Goal: Task Accomplishment & Management: Complete application form

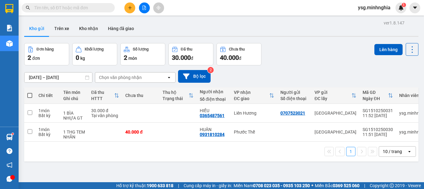
click at [129, 8] on icon "plus" at bounding box center [130, 8] width 4 height 4
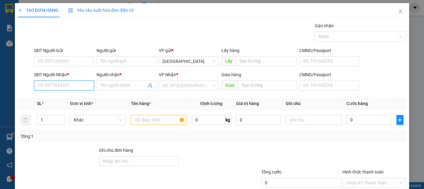
click at [61, 82] on input "SĐT Người Nhận *" at bounding box center [64, 86] width 60 height 10
click at [46, 87] on input "09688578642" at bounding box center [64, 86] width 60 height 10
type input "0968578642"
click at [75, 96] on div "0968578642 - BA LÀNH" at bounding box center [64, 98] width 52 height 7
type input "[DEMOGRAPHIC_DATA]"
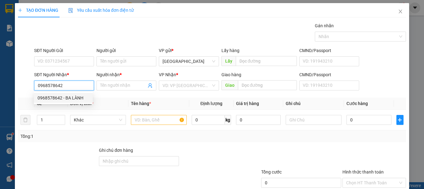
type input "HÀM MỸ"
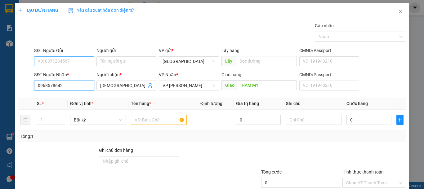
type input "0968578642"
click at [69, 63] on input "SĐT Người Gửi" at bounding box center [64, 61] width 60 height 10
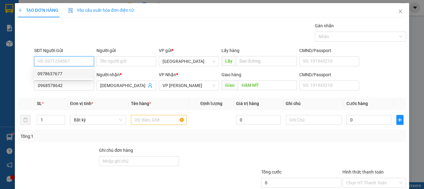
click at [69, 71] on div "0978637677" at bounding box center [64, 73] width 52 height 7
type input "0978637677"
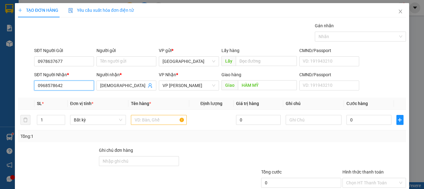
click at [0, 81] on div "TẠO ĐƠN HÀNG Yêu cầu xuất hóa đơn điện tử Transit Pickup Surcharge Ids Transit …" at bounding box center [212, 94] width 424 height 189
click at [163, 119] on input "text" at bounding box center [159, 120] width 56 height 10
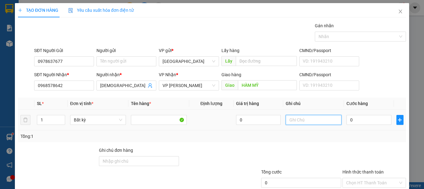
click at [319, 119] on input "text" at bounding box center [314, 120] width 56 height 10
type input "1 BAO XANH CAFE"
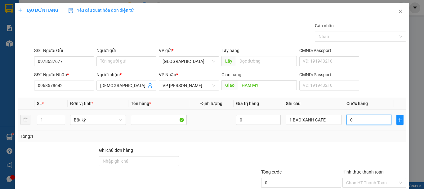
click at [358, 122] on input "0" at bounding box center [369, 120] width 45 height 10
type input "5"
type input "50"
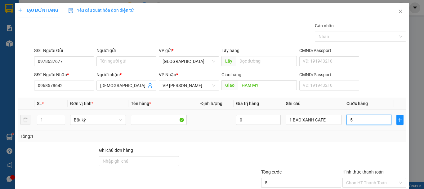
type input "50"
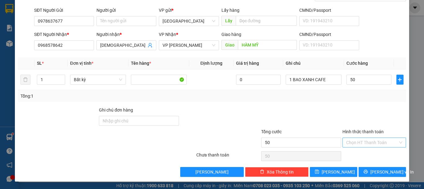
type input "50.000"
click at [368, 138] on input "Hình thức thanh toán" at bounding box center [372, 142] width 52 height 9
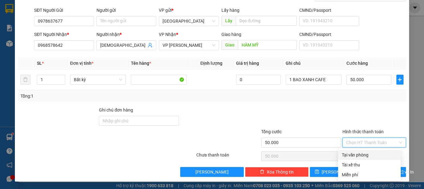
click at [352, 156] on div "Tại văn phòng" at bounding box center [369, 155] width 55 height 7
type input "0"
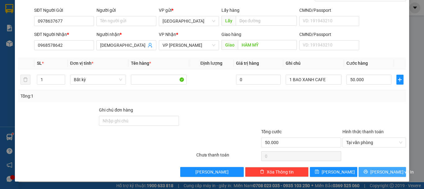
click at [359, 167] on button "Lưu và In" at bounding box center [382, 172] width 47 height 10
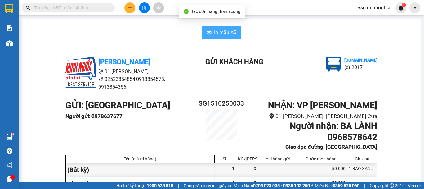
click at [235, 32] on button "In mẫu A5" at bounding box center [222, 32] width 40 height 12
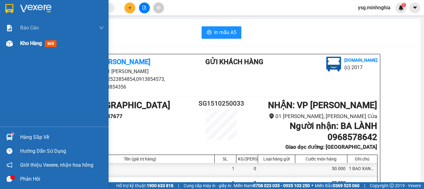
click at [19, 40] on div "Kho hàng mới" at bounding box center [54, 44] width 109 height 16
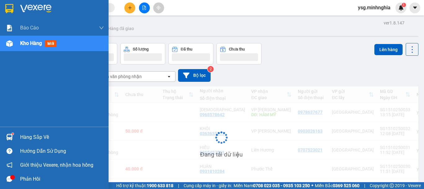
click at [11, 43] on img at bounding box center [9, 43] width 7 height 7
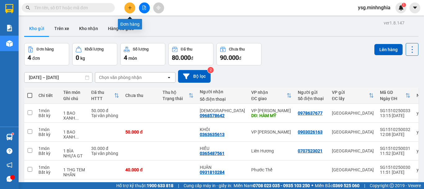
click at [131, 6] on icon "plus" at bounding box center [130, 8] width 4 height 4
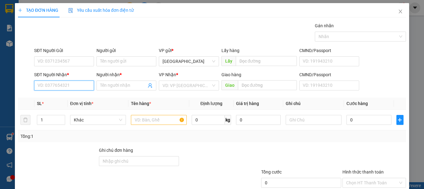
click at [56, 84] on input "SĐT Người Nhận *" at bounding box center [64, 86] width 60 height 10
drag, startPoint x: 169, startPoint y: 118, endPoint x: 230, endPoint y: 119, distance: 61.2
click at [169, 119] on input "text" at bounding box center [159, 120] width 56 height 10
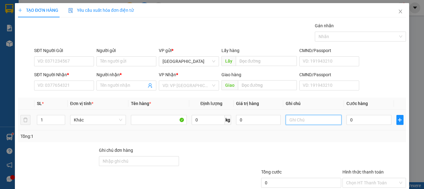
click at [296, 124] on input "text" at bounding box center [314, 120] width 56 height 10
type input "1 BÌA THƯ GT"
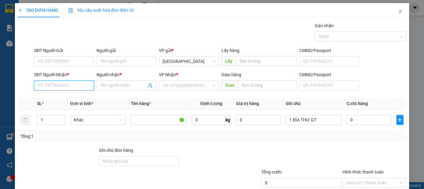
click at [63, 88] on input "SĐT Người Nhận *" at bounding box center [64, 86] width 60 height 10
click at [59, 98] on div "0399136988 - DUNG" at bounding box center [64, 98] width 52 height 7
type input "0399136988"
type input "DUNG"
type input "ĐÀI LIỆT SĨ THÁI THÀNH"
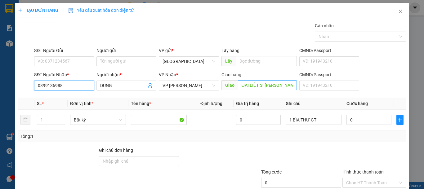
type input "0399136988"
click at [278, 85] on input "ĐÀI LIỆT SĨ THÁI THÀNH" at bounding box center [267, 85] width 59 height 10
drag, startPoint x: 278, startPoint y: 85, endPoint x: 293, endPoint y: 85, distance: 15.5
click at [294, 85] on div "Giao hàng Giao ĐÀI LIỆT SĨ THÁI THÀNH" at bounding box center [259, 82] width 78 height 22
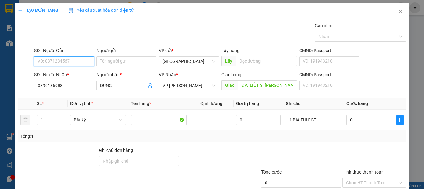
click at [61, 64] on input "SĐT Người Gửi" at bounding box center [64, 61] width 60 height 10
click at [44, 61] on input "036827" at bounding box center [64, 61] width 60 height 10
click at [58, 61] on input "0362827" at bounding box center [64, 61] width 60 height 10
type input "0362827895"
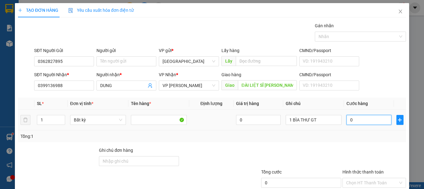
click at [358, 119] on input "0" at bounding box center [369, 120] width 45 height 10
type input "4"
type input "40"
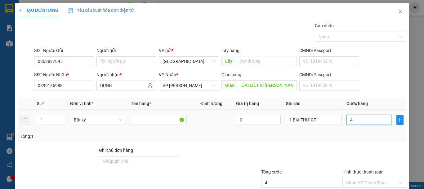
type input "40"
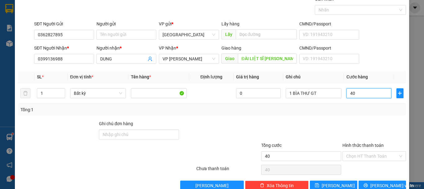
scroll to position [40, 0]
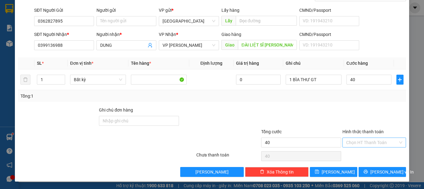
click at [357, 140] on input "Hình thức thanh toán" at bounding box center [372, 142] width 52 height 9
type input "40.000"
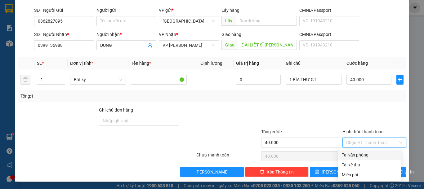
click at [357, 153] on div "Tại văn phòng" at bounding box center [369, 155] width 55 height 7
type input "0"
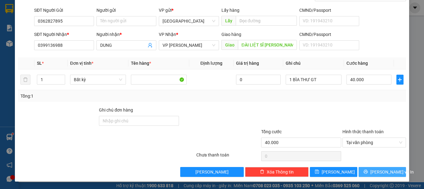
click at [365, 172] on button "Lưu và In" at bounding box center [382, 172] width 47 height 10
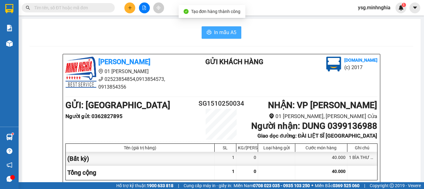
click at [208, 31] on icon "printer" at bounding box center [209, 32] width 5 height 5
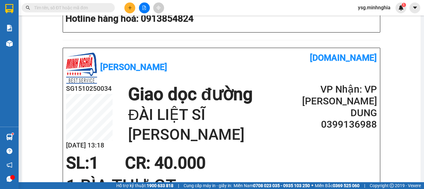
scroll to position [338, 0]
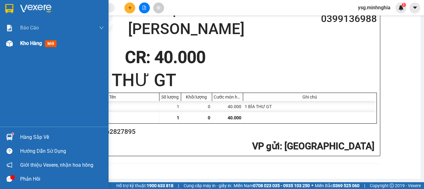
click at [2, 42] on div "Kho hàng mới" at bounding box center [54, 44] width 109 height 16
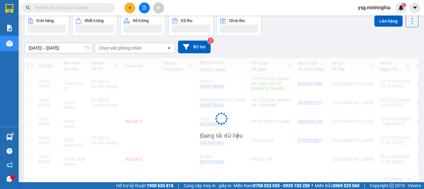
scroll to position [40, 0]
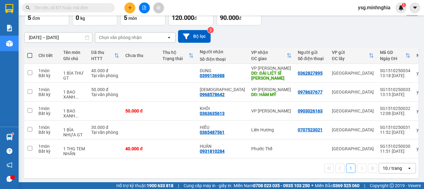
click at [103, 8] on input "text" at bounding box center [70, 7] width 73 height 7
click at [132, 6] on icon "plus" at bounding box center [130, 8] width 4 height 4
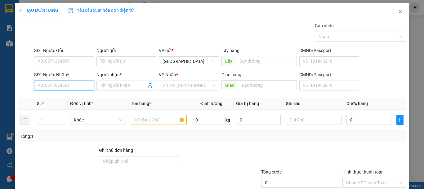
click at [59, 85] on input "SĐT Người Nhận *" at bounding box center [64, 86] width 60 height 10
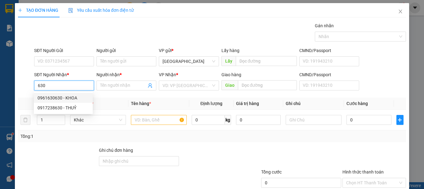
click at [72, 98] on div "0961630630 - KHOA" at bounding box center [64, 98] width 52 height 7
type input "0961630630"
type input "KHOA"
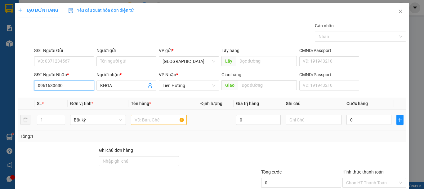
type input "0961630630"
click at [160, 122] on input "text" at bounding box center [159, 120] width 56 height 10
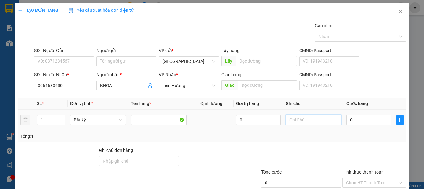
click at [292, 119] on input "text" at bounding box center [314, 120] width 56 height 10
type input "1 CỤC TRẮNG LK"
click at [352, 121] on input "0" at bounding box center [369, 120] width 45 height 10
type input "3"
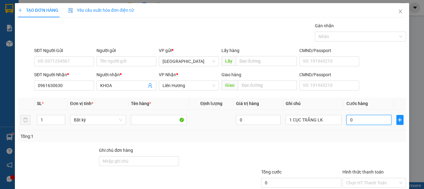
type input "3"
type input "30"
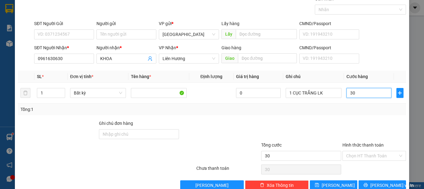
scroll to position [40, 0]
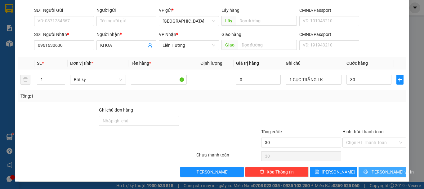
type input "30.000"
click at [377, 172] on span "Lưu và In" at bounding box center [392, 172] width 43 height 7
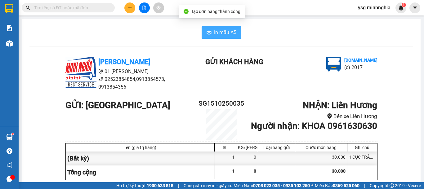
click at [219, 38] on button "In mẫu A5" at bounding box center [222, 32] width 40 height 12
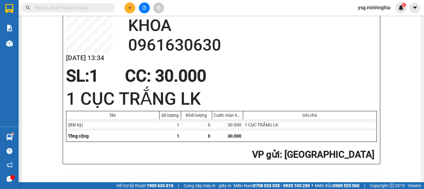
scroll to position [320, 0]
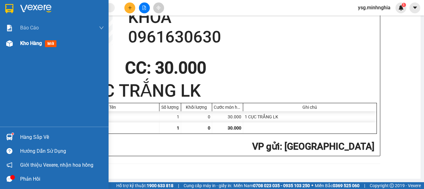
click at [8, 39] on div at bounding box center [9, 43] width 11 height 11
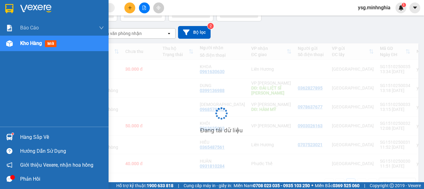
scroll to position [59, 0]
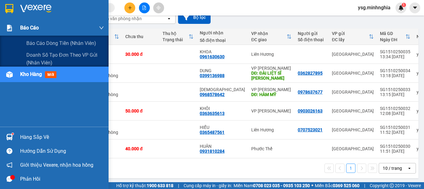
click at [12, 29] on img at bounding box center [9, 28] width 7 height 7
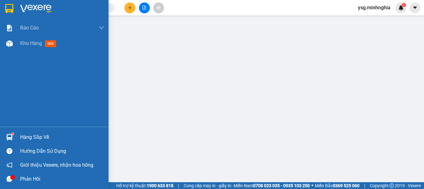
click at [14, 52] on div "Báo cáo Báo cáo dòng tiền (nhân viên) Doanh số tạo đơn theo VP gửi (nhân viên) …" at bounding box center [54, 73] width 109 height 107
click at [12, 51] on div "Kho hàng mới" at bounding box center [54, 44] width 109 height 16
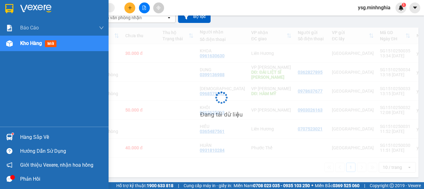
click at [8, 43] on img at bounding box center [9, 43] width 7 height 7
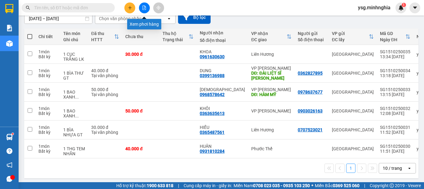
click at [147, 5] on button at bounding box center [144, 7] width 11 height 11
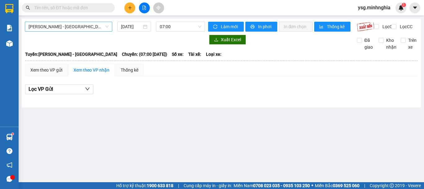
click at [69, 29] on span "Phan Rí - Sài Gòn" at bounding box center [69, 26] width 80 height 9
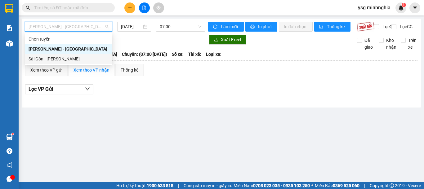
drag, startPoint x: 53, startPoint y: 58, endPoint x: 48, endPoint y: 57, distance: 5.0
click at [48, 57] on div "Sài Gòn - Phan Rí" at bounding box center [69, 59] width 80 height 7
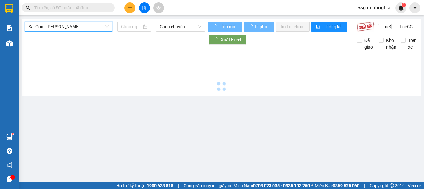
type input "15/10/2025"
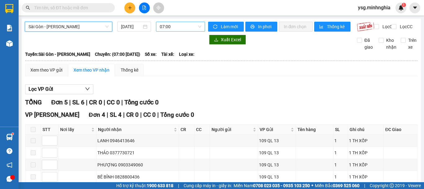
click at [176, 26] on span "07:00" at bounding box center [181, 26] width 42 height 9
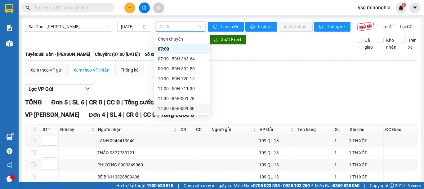
click at [187, 107] on div "14:30 - 86B-009.80" at bounding box center [182, 108] width 48 height 7
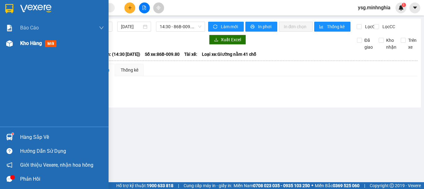
click at [13, 42] on div at bounding box center [9, 43] width 11 height 11
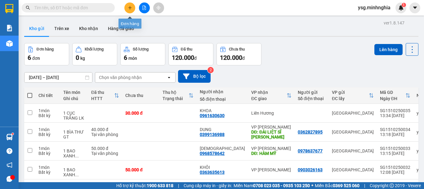
click at [131, 8] on icon "plus" at bounding box center [130, 8] width 4 height 4
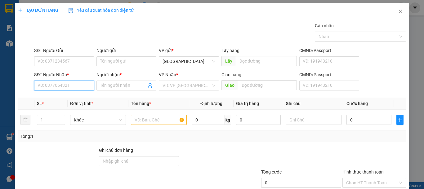
click at [66, 88] on input "SĐT Người Nhận *" at bounding box center [64, 86] width 60 height 10
click at [61, 97] on div "0967200401 - VY" at bounding box center [64, 98] width 52 height 7
type input "0967200401"
type input "VY"
type input "HỒNG SƠN ( GẦN NGÃ 3 GỘP)"
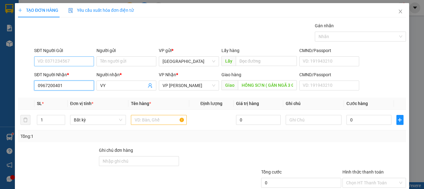
type input "0967200401"
click at [82, 61] on input "SĐT Người Gửi" at bounding box center [64, 61] width 60 height 10
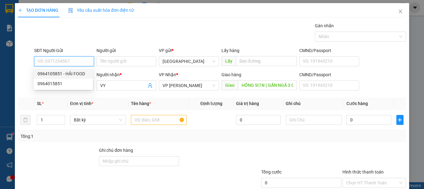
click at [84, 73] on div "0964105851 - HẢI FOOD" at bounding box center [64, 73] width 52 height 7
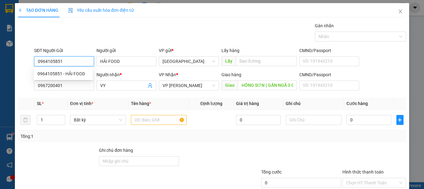
type input "0964105851"
type input "HẢI FOOD"
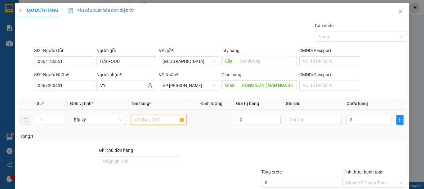
click at [156, 124] on input "text" at bounding box center [159, 120] width 56 height 10
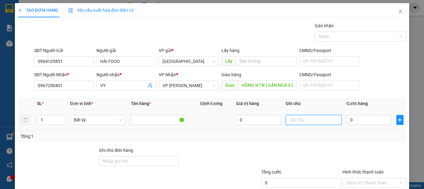
click at [299, 123] on input "text" at bounding box center [314, 120] width 56 height 10
type input "1 TH XỐP ĐL"
click at [347, 121] on input "0" at bounding box center [369, 120] width 45 height 10
type input "9"
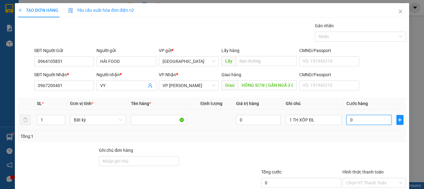
type input "9"
type input "90"
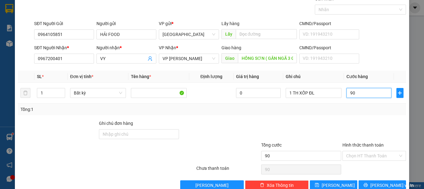
scroll to position [40, 0]
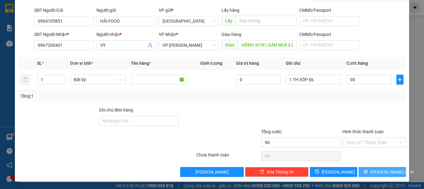
type input "90.000"
drag, startPoint x: 372, startPoint y: 171, endPoint x: 329, endPoint y: 145, distance: 50.8
click at [369, 171] on button "Lưu và In" at bounding box center [382, 172] width 47 height 10
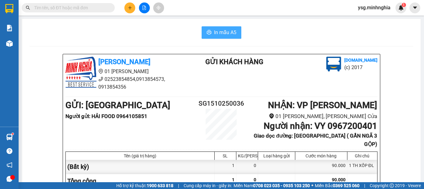
click at [222, 30] on span "In mẫu A5" at bounding box center [225, 33] width 22 height 8
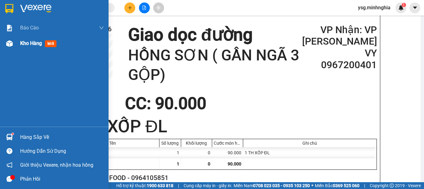
click at [12, 45] on img at bounding box center [9, 43] width 7 height 7
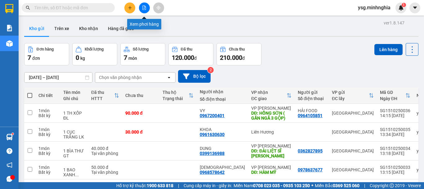
click at [144, 10] on button at bounding box center [144, 7] width 11 height 11
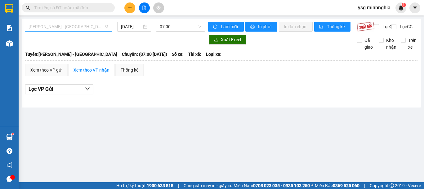
click at [64, 25] on span "Phan Rí - Sài Gòn" at bounding box center [69, 26] width 80 height 9
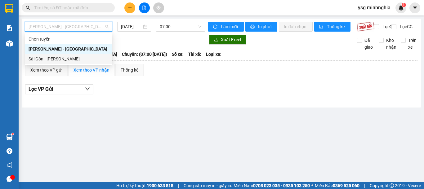
click at [48, 55] on div "Sài Gòn - Phan Rí" at bounding box center [69, 59] width 88 height 10
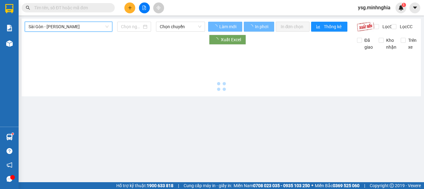
type input "15/10/2025"
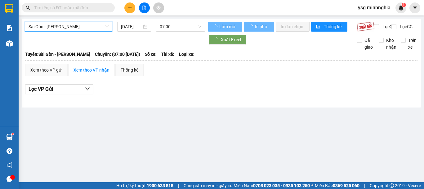
click at [175, 27] on span "07:00" at bounding box center [181, 26] width 42 height 9
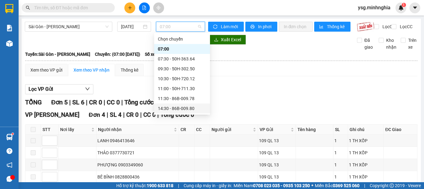
click at [177, 106] on div "14:30 - 86B-009.80" at bounding box center [182, 108] width 48 height 7
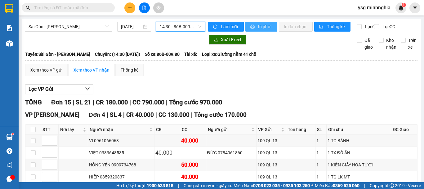
click at [258, 29] on span "In phơi" at bounding box center [265, 26] width 14 height 7
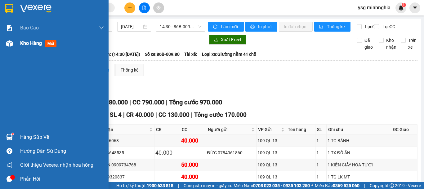
click at [6, 47] on div at bounding box center [9, 43] width 11 height 11
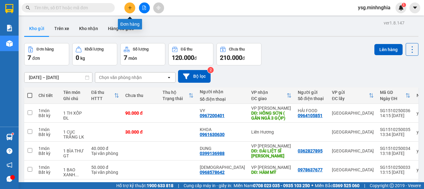
click at [131, 6] on icon "plus" at bounding box center [130, 8] width 4 height 4
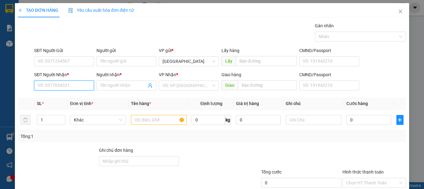
click at [57, 85] on input "SĐT Người Nhận *" at bounding box center [64, 86] width 60 height 10
click at [74, 98] on div "0794531824 - AN" at bounding box center [64, 98] width 52 height 7
type input "0794531824"
type input "AN"
type input "0794531824"
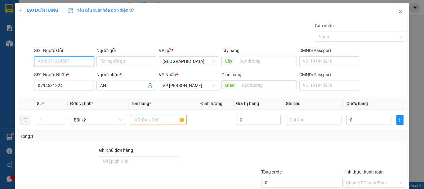
click at [75, 57] on input "SĐT Người Gửi" at bounding box center [64, 61] width 60 height 10
drag, startPoint x: 159, startPoint y: 121, endPoint x: 260, endPoint y: 124, distance: 101.2
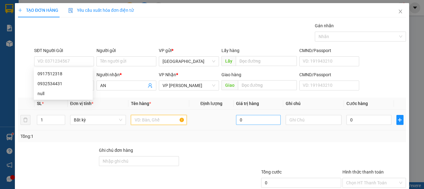
click at [160, 122] on input "text" at bounding box center [159, 120] width 56 height 10
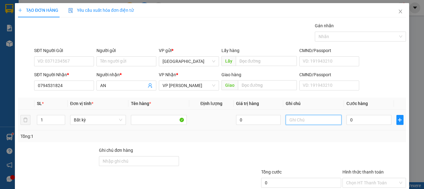
click at [306, 122] on input "text" at bounding box center [314, 120] width 56 height 10
type input "1"
click at [63, 66] on div "SĐT Người Gửi VD: 0371234567" at bounding box center [64, 58] width 60 height 22
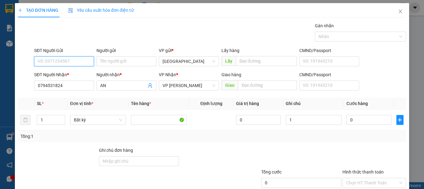
click at [65, 61] on input "SĐT Người Gửi" at bounding box center [64, 61] width 60 height 10
drag, startPoint x: 56, startPoint y: 61, endPoint x: 32, endPoint y: 61, distance: 23.6
click at [32, 61] on div "SĐT Người Gửi 0974 Người gửi Tên người gửi VP gửi * Sài Gòn Lấy hàng Lấy CMND/P…" at bounding box center [212, 58] width 390 height 22
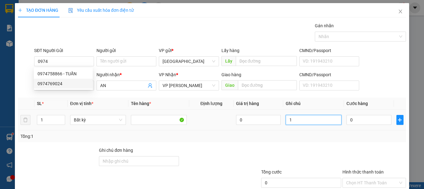
click at [291, 125] on input "1" at bounding box center [314, 120] width 56 height 10
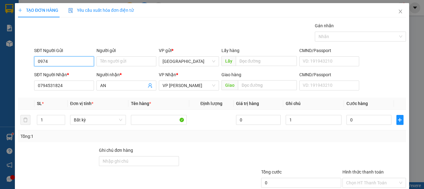
drag, startPoint x: 47, startPoint y: 61, endPoint x: 22, endPoint y: 61, distance: 25.5
click at [22, 61] on div "SĐT Người Gửi 0974 0974 Người gửi Tên người gửi VP gửi * Sài Gòn Lấy hàng Lấy C…" at bounding box center [212, 58] width 390 height 22
click at [51, 65] on input "0932634" at bounding box center [64, 61] width 60 height 10
click at [58, 64] on input "0932534" at bounding box center [64, 61] width 60 height 10
click at [62, 74] on div "0932534431" at bounding box center [64, 73] width 52 height 7
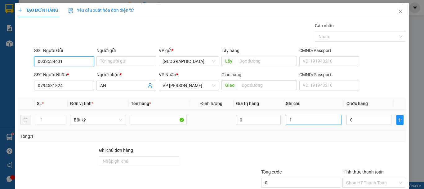
type input "0932534431"
click at [302, 119] on input "1" at bounding box center [314, 120] width 56 height 10
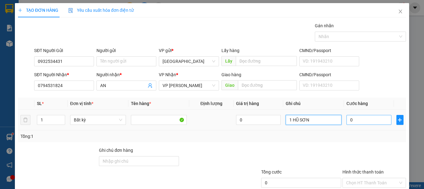
type input "1 HŨ SƠN"
click at [366, 119] on input "0" at bounding box center [369, 120] width 45 height 10
type input "3"
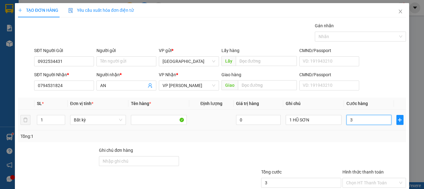
type input "30"
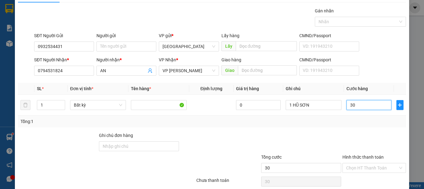
scroll to position [40, 0]
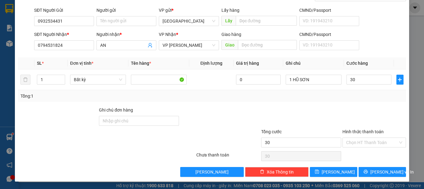
type input "30.000"
click at [384, 167] on div "Transit Pickup Surcharge Ids Transit Deliver Surcharge Ids Transit Deliver Surc…" at bounding box center [212, 79] width 388 height 195
click at [386, 171] on span "Lưu và In" at bounding box center [392, 172] width 43 height 7
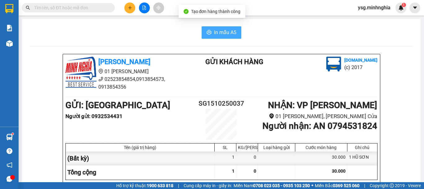
click at [207, 34] on icon "printer" at bounding box center [209, 32] width 5 height 4
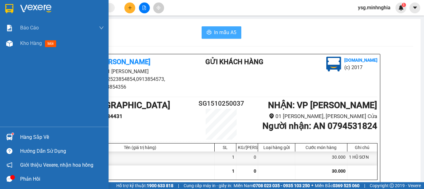
click at [9, 51] on div "Báo cáo Báo cáo dòng tiền (nhân viên) Doanh số tạo đơn theo VP gửi (nhân viên) …" at bounding box center [54, 73] width 109 height 107
click at [9, 46] on img at bounding box center [9, 43] width 7 height 7
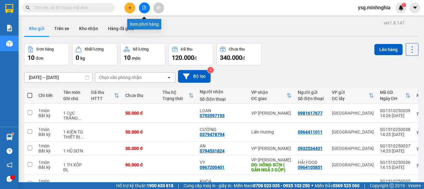
click at [147, 7] on button at bounding box center [144, 7] width 11 height 11
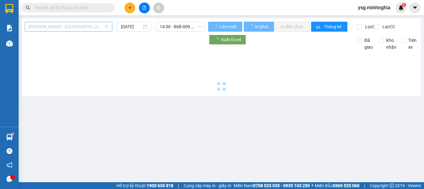
click at [82, 26] on span "Phan Rí - Sài Gòn" at bounding box center [69, 26] width 80 height 9
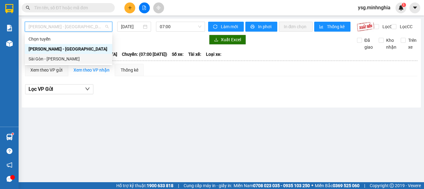
click at [54, 61] on div "Sài Gòn - Phan Rí" at bounding box center [69, 59] width 80 height 7
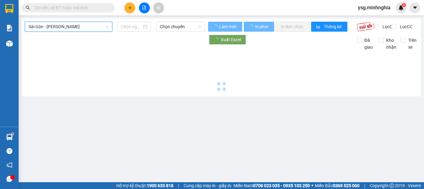
type input "15/10/2025"
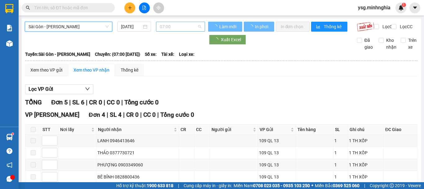
click at [177, 26] on span "07:00" at bounding box center [181, 26] width 42 height 9
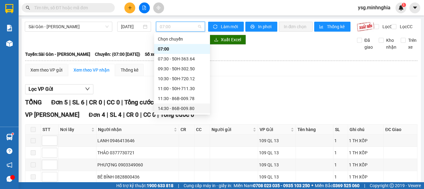
click at [174, 107] on div "14:30 - 86B-009.80" at bounding box center [182, 108] width 48 height 7
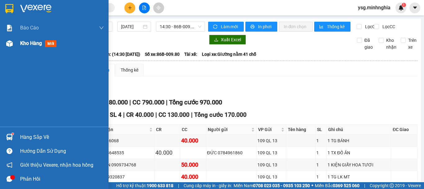
click at [11, 48] on div at bounding box center [9, 43] width 11 height 11
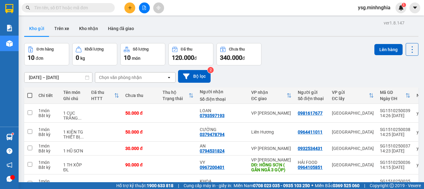
click at [28, 93] on span at bounding box center [29, 95] width 5 height 5
click at [30, 93] on input "checkbox" at bounding box center [30, 93] width 0 height 0
checkbox input "true"
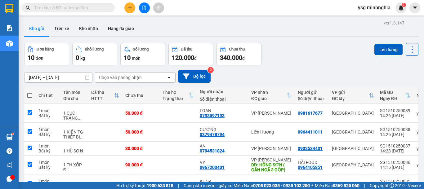
checkbox input "true"
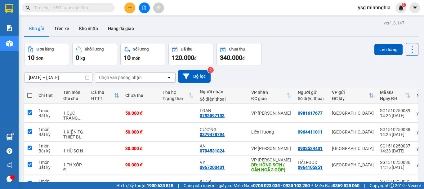
checkbox input "true"
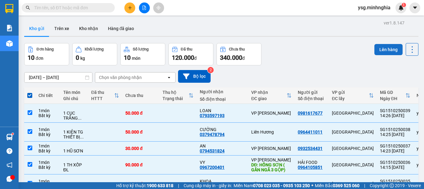
click at [375, 47] on button "Lên hàng" at bounding box center [389, 49] width 28 height 11
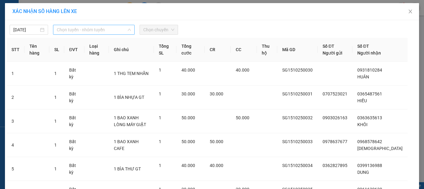
click at [89, 31] on span "Chọn tuyến - nhóm tuyến" at bounding box center [94, 29] width 74 height 9
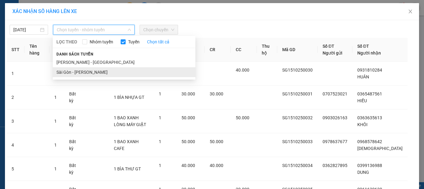
click at [80, 70] on li "Sài Gòn - Phan Rí" at bounding box center [124, 72] width 143 height 10
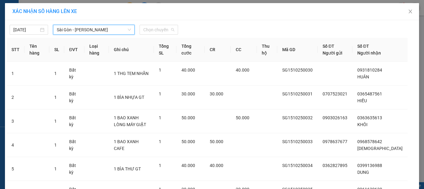
drag, startPoint x: 155, startPoint y: 29, endPoint x: 153, endPoint y: 44, distance: 14.7
click at [155, 29] on span "Chọn chuyến" at bounding box center [158, 29] width 31 height 9
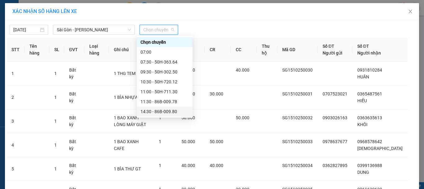
click at [153, 111] on div "14:30 - 86B-009.80" at bounding box center [165, 111] width 48 height 7
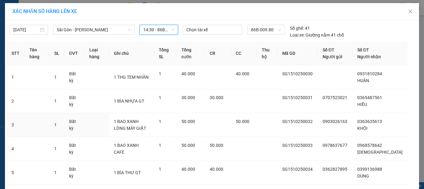
scroll to position [174, 0]
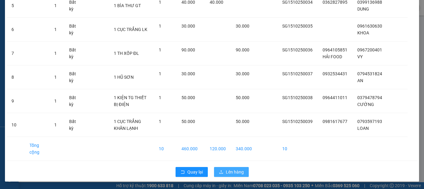
click at [222, 169] on button "Lên hàng" at bounding box center [231, 172] width 35 height 10
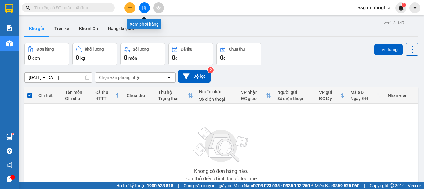
click at [142, 5] on button at bounding box center [144, 7] width 11 height 11
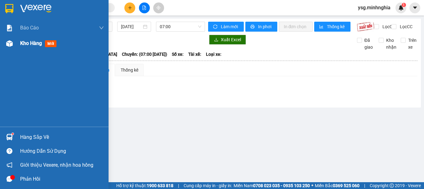
drag, startPoint x: 11, startPoint y: 41, endPoint x: 16, endPoint y: 41, distance: 4.7
click at [11, 41] on img at bounding box center [9, 43] width 7 height 7
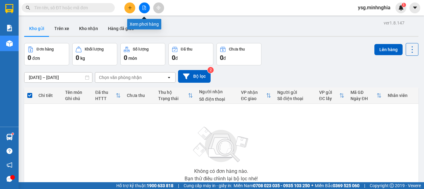
click at [145, 8] on icon "file-add" at bounding box center [144, 8] width 3 height 4
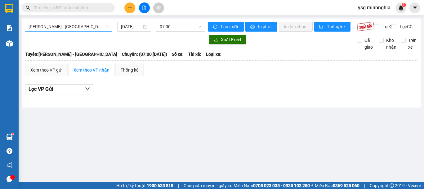
click at [97, 28] on span "Phan Rí - Sài Gòn" at bounding box center [69, 26] width 80 height 9
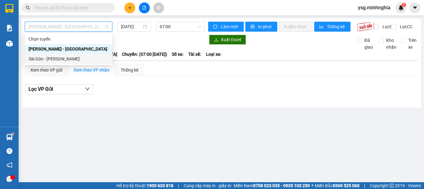
click at [61, 60] on div "Sài Gòn - Phan Rí" at bounding box center [69, 59] width 80 height 7
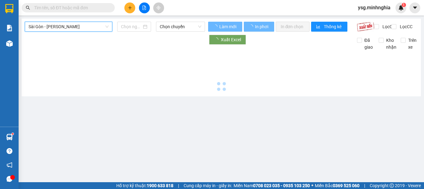
type input "15/10/2025"
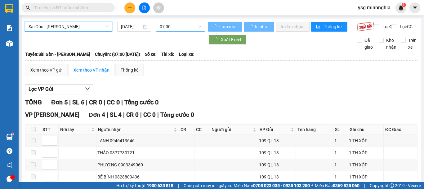
click at [184, 30] on span "07:00" at bounding box center [181, 26] width 42 height 9
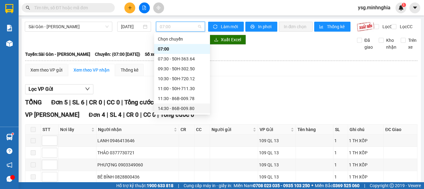
click at [173, 112] on div "14:30 - 86B-009.80" at bounding box center [182, 109] width 56 height 10
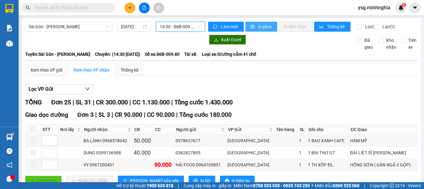
click at [264, 29] on span "In phơi" at bounding box center [265, 26] width 14 height 7
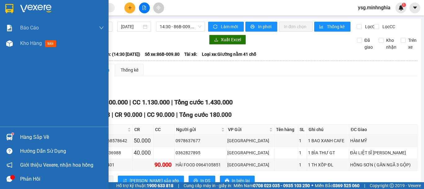
drag, startPoint x: 4, startPoint y: 46, endPoint x: 2, endPoint y: 60, distance: 14.4
click at [3, 46] on div "Kho hàng mới" at bounding box center [54, 44] width 109 height 16
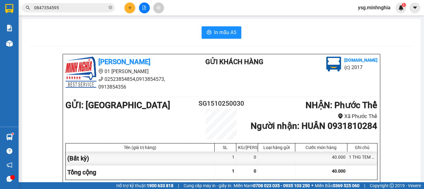
scroll to position [320, 0]
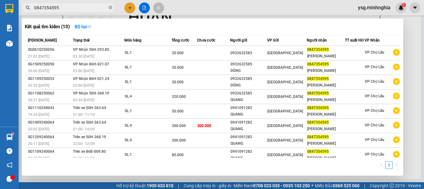
drag, startPoint x: 34, startPoint y: 4, endPoint x: 6, endPoint y: 4, distance: 28.6
click at [6, 4] on section "Kết quả tìm kiếm ( 10 ) Bộ lọc Mã ĐH Trạng thái Món hàng Tổng cước Chưa cước Ng…" at bounding box center [212, 94] width 424 height 189
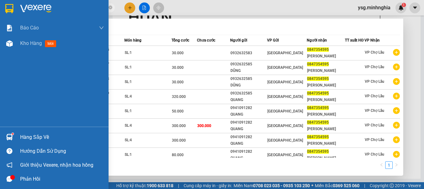
paste input "968578642"
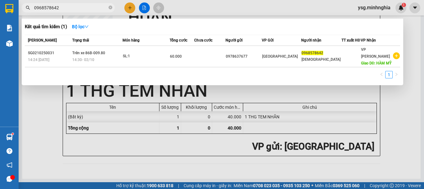
type input "0968578642"
